Goal: Find specific page/section: Find specific page/section

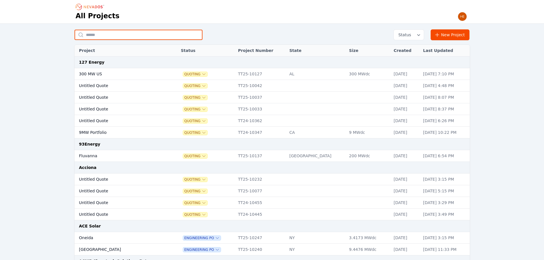
drag, startPoint x: 107, startPoint y: 36, endPoint x: 106, endPoint y: 23, distance: 12.7
click at [107, 36] on input "text" at bounding box center [139, 35] width 128 height 10
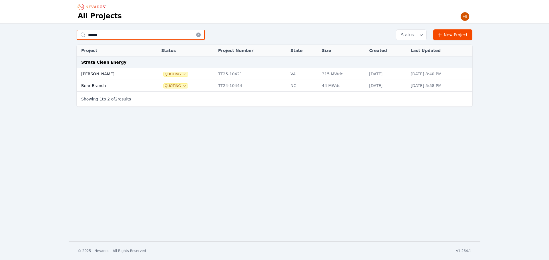
type input "******"
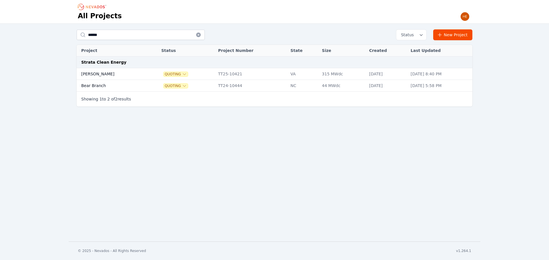
click at [89, 73] on td "[PERSON_NAME]" at bounding box center [113, 74] width 72 height 12
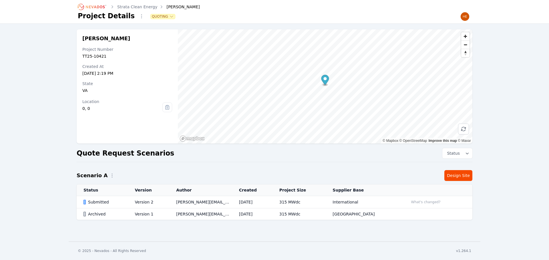
click at [100, 200] on div "Submitted" at bounding box center [104, 202] width 42 height 6
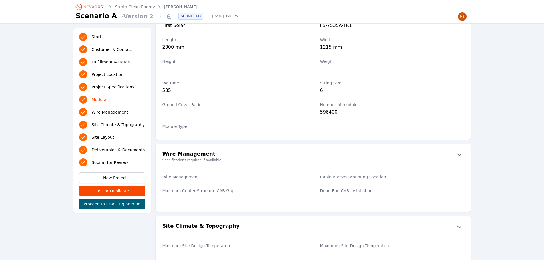
scroll to position [675, 0]
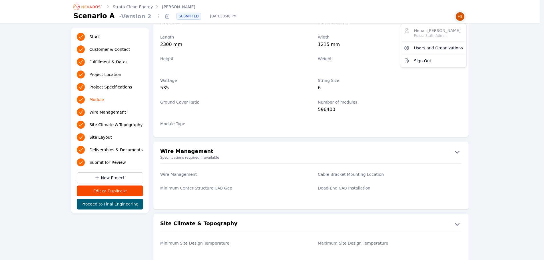
click at [462, 15] on img "button" at bounding box center [460, 16] width 9 height 9
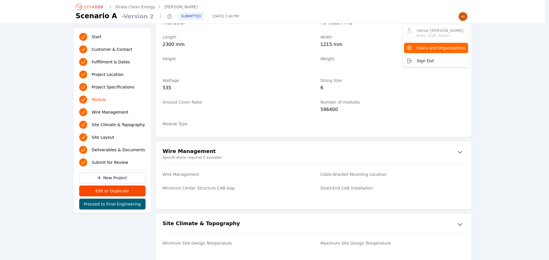
click at [432, 47] on span "Users and Organizations" at bounding box center [440, 48] width 49 height 6
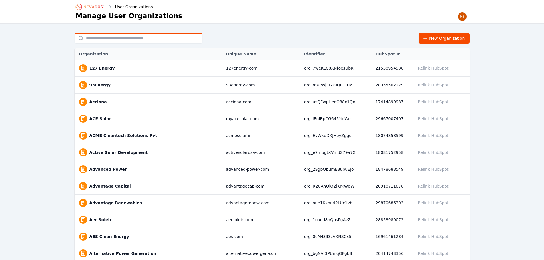
drag, startPoint x: 132, startPoint y: 38, endPoint x: 135, endPoint y: 37, distance: 3.8
click at [132, 38] on input "text" at bounding box center [139, 38] width 128 height 10
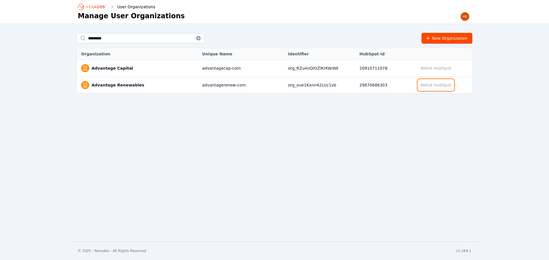
click at [437, 84] on button "Relink HubSpot" at bounding box center [436, 85] width 36 height 11
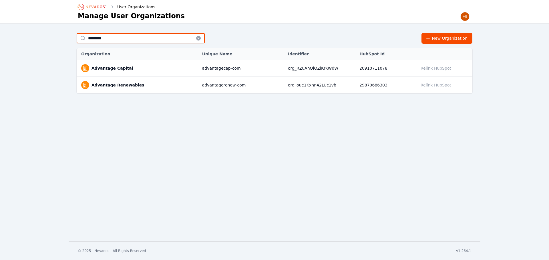
drag, startPoint x: 119, startPoint y: 39, endPoint x: 57, endPoint y: 16, distance: 66.6
click at [75, 31] on div "********* New Organization Organization Unique Name Identifier HubSpot Id Relin…" at bounding box center [275, 61] width 412 height 74
type input "**********"
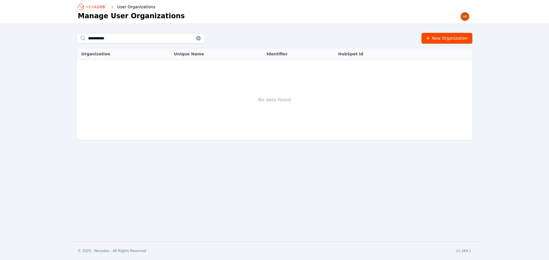
click at [97, 8] on icon "Breadcrumb" at bounding box center [92, 6] width 31 height 9
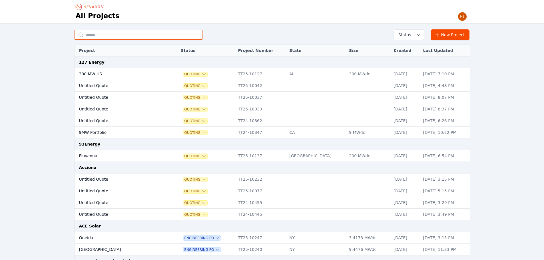
drag, startPoint x: 151, startPoint y: 33, endPoint x: 166, endPoint y: 19, distance: 19.8
click at [151, 33] on input "text" at bounding box center [139, 35] width 128 height 10
type input "*****"
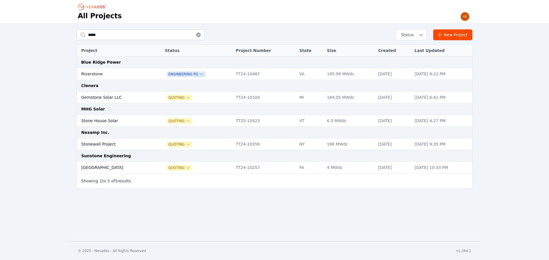
click at [110, 122] on td "Stone House Solar" at bounding box center [115, 121] width 77 height 12
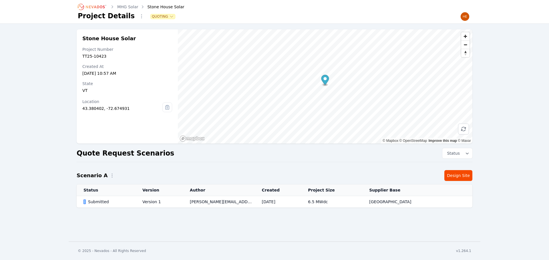
click at [103, 201] on div "Submitted" at bounding box center [107, 202] width 49 height 6
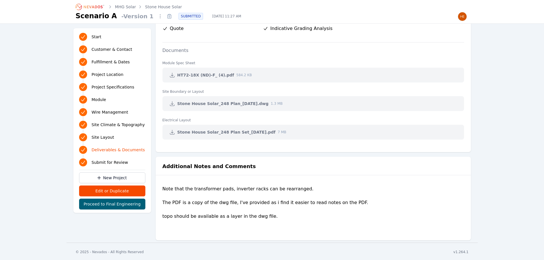
scroll to position [1204, 0]
click at [92, 7] on icon "Breadcrumb" at bounding box center [90, 6] width 31 height 9
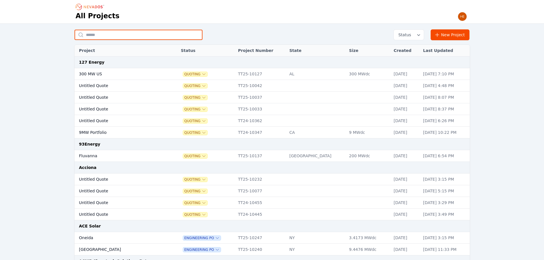
drag, startPoint x: 121, startPoint y: 38, endPoint x: 125, endPoint y: 32, distance: 7.5
click at [121, 38] on input "text" at bounding box center [139, 35] width 128 height 10
type input "********"
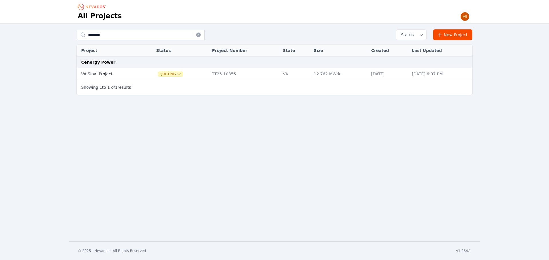
click at [92, 73] on td "VA Sinai Project" at bounding box center [110, 74] width 67 height 12
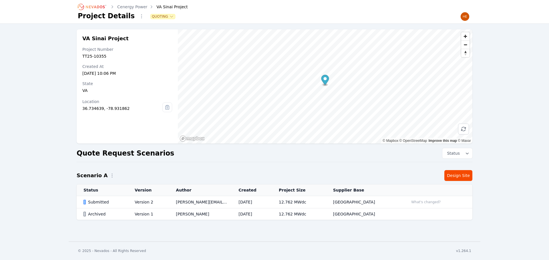
click at [94, 199] on div "Submitted" at bounding box center [103, 202] width 41 height 6
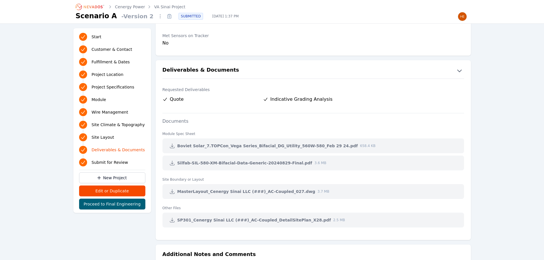
scroll to position [1343, 0]
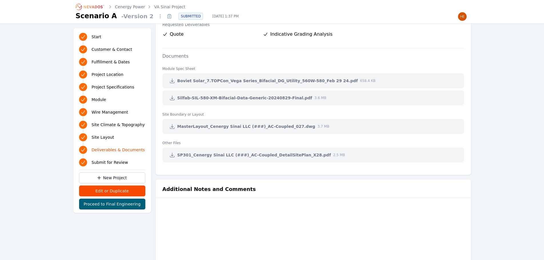
click at [172, 128] on icon at bounding box center [172, 127] width 4 height 4
